Goal: Book appointment/travel/reservation

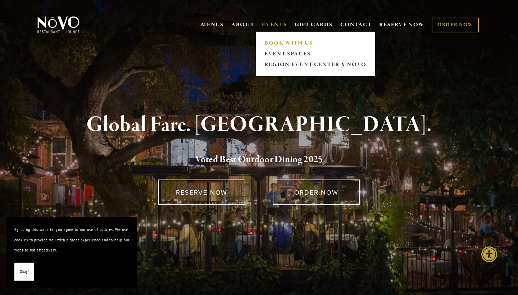
click at [274, 43] on link "BOOK WITH US" at bounding box center [315, 43] width 107 height 11
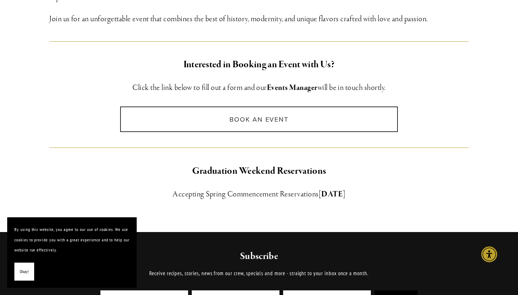
scroll to position [455, 0]
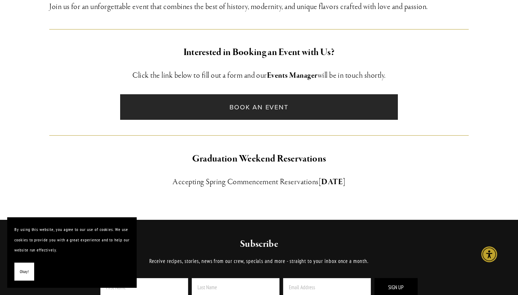
click at [333, 111] on link "Book an Event" at bounding box center [258, 107] width 277 height 26
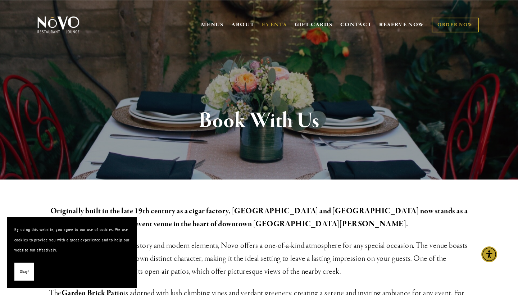
scroll to position [0, 0]
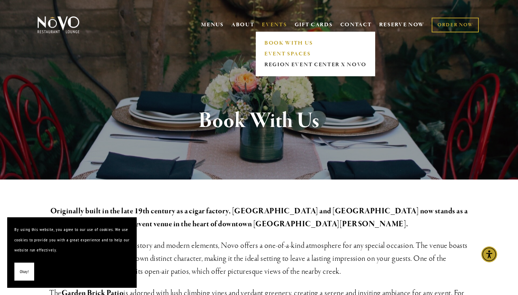
click at [278, 52] on link "EVENT SPACES" at bounding box center [315, 54] width 107 height 11
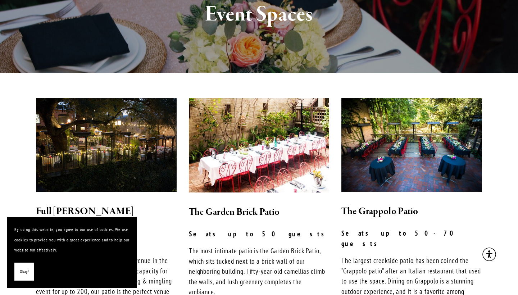
scroll to position [128, 0]
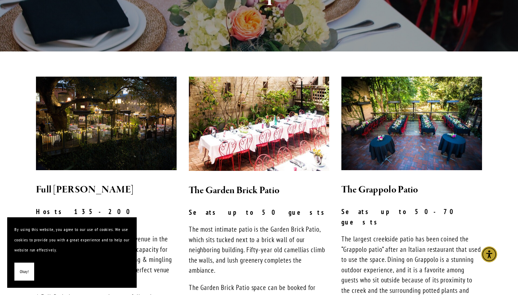
click at [22, 270] on span "Okay!" at bounding box center [24, 271] width 9 height 10
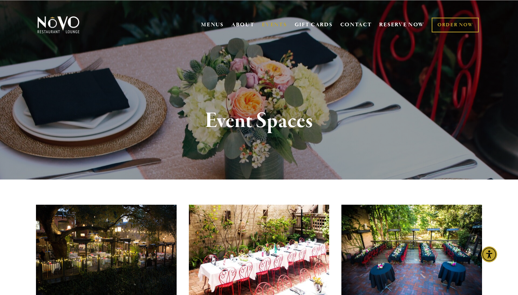
scroll to position [0, 0]
click at [282, 155] on div "Event Spaces" at bounding box center [259, 121] width 518 height 117
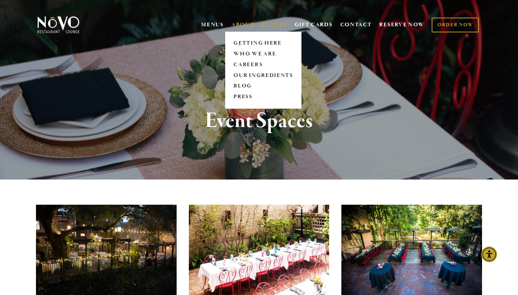
click at [239, 23] on link "ABOUT" at bounding box center [242, 24] width 23 height 7
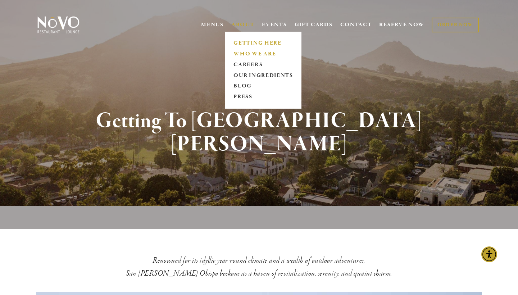
click at [240, 53] on link "WHO WE ARE" at bounding box center [263, 54] width 64 height 11
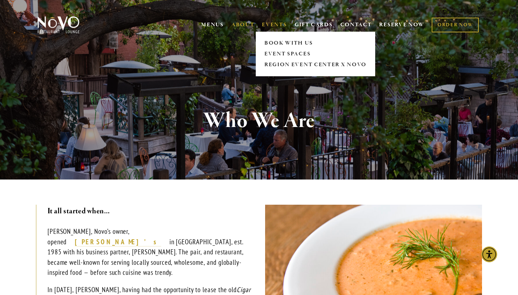
click at [278, 23] on link "EVENTS" at bounding box center [274, 24] width 25 height 7
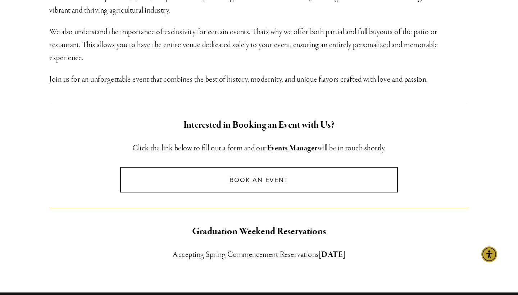
scroll to position [442, 0]
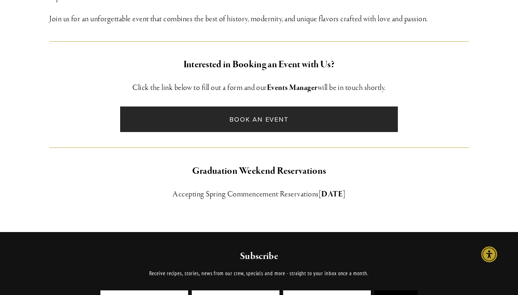
click at [250, 115] on link "Book an Event" at bounding box center [258, 119] width 277 height 26
